Goal: Task Accomplishment & Management: Manage account settings

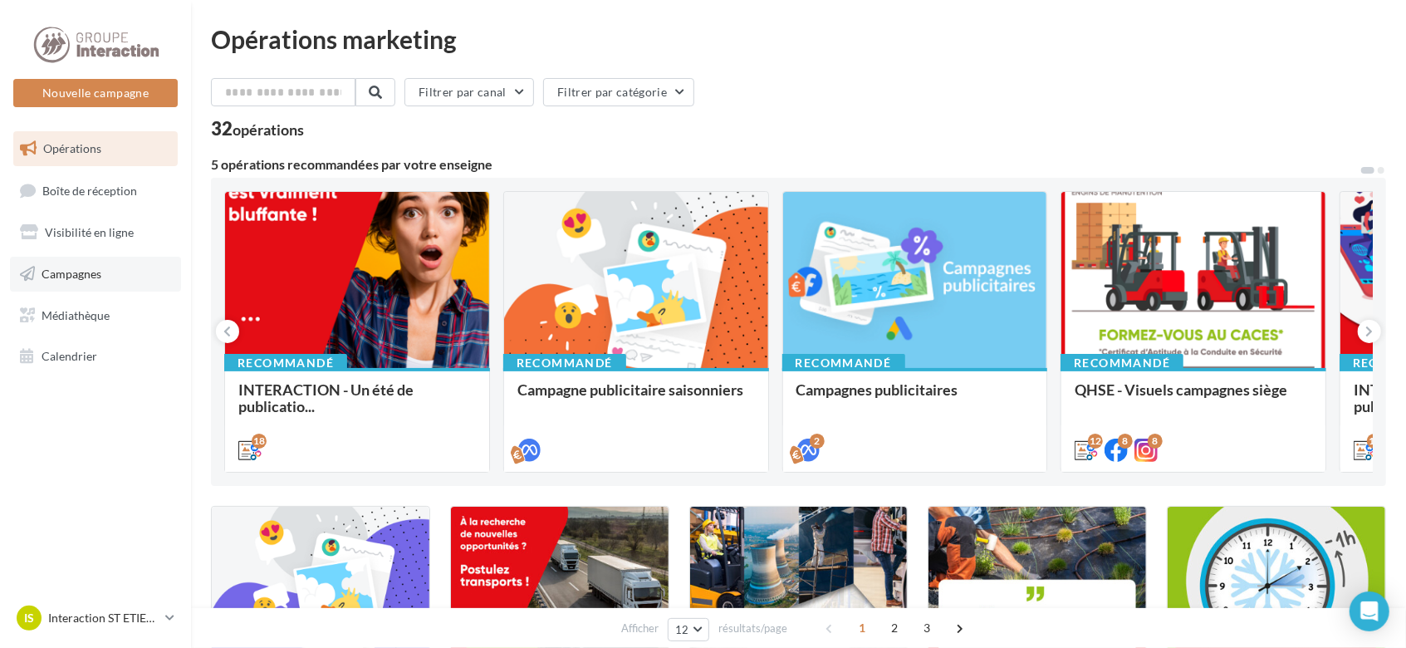
click at [111, 276] on link "Campagnes" at bounding box center [95, 274] width 171 height 35
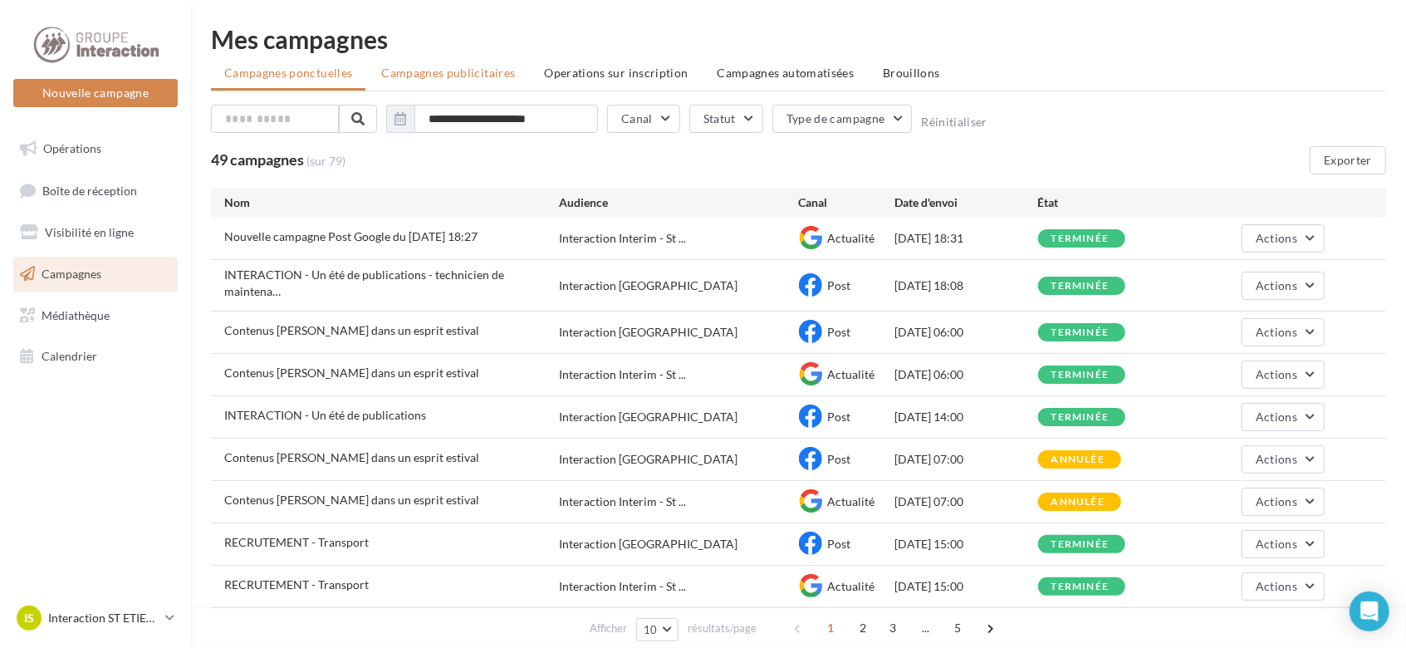
click at [493, 76] on span "Campagnes publicitaires" at bounding box center [448, 73] width 134 height 14
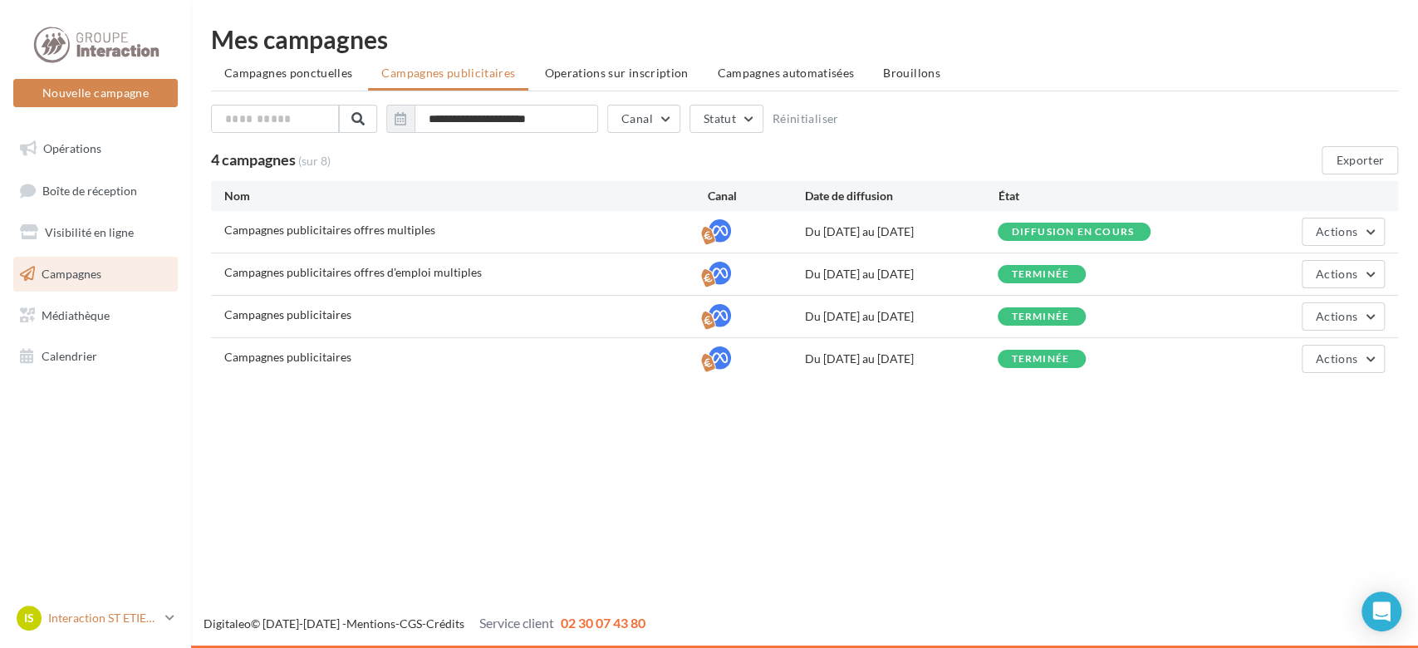
click at [157, 616] on p "Interaction ST ETIENNE" at bounding box center [103, 618] width 110 height 17
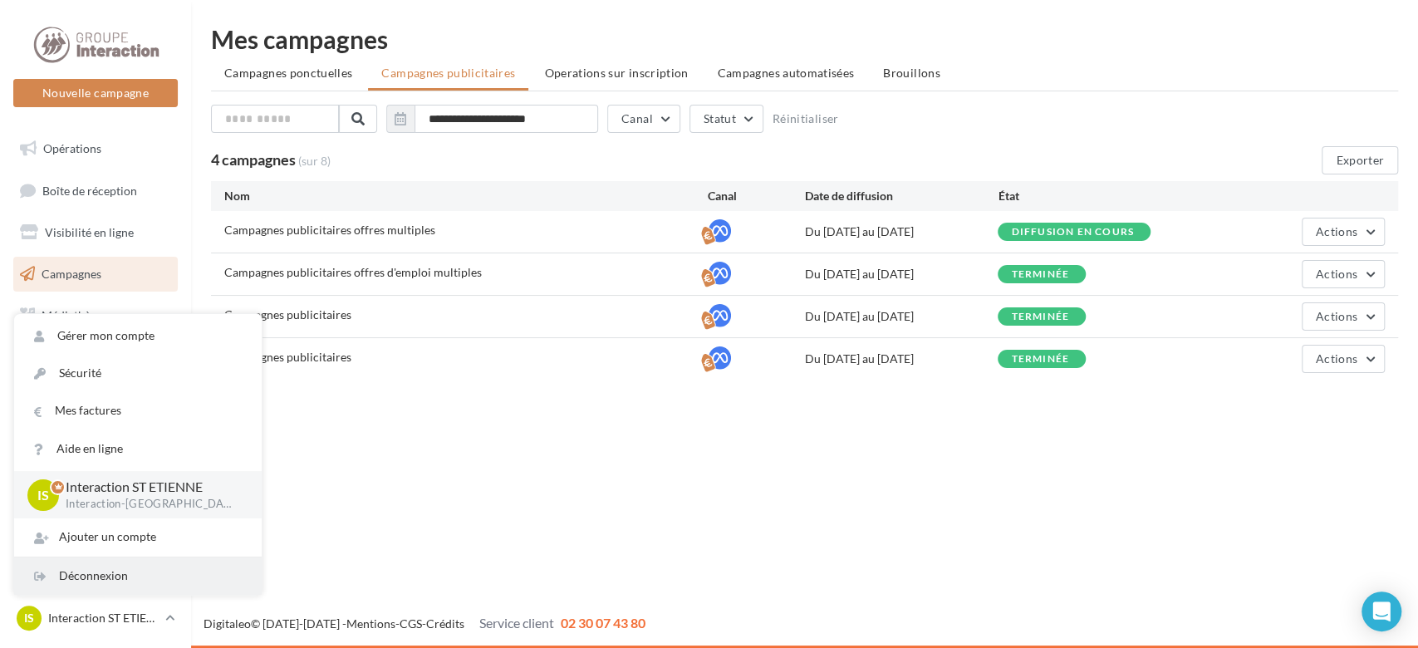
click at [147, 581] on div "Déconnexion" at bounding box center [138, 575] width 248 height 37
